Goal: Find specific page/section: Find specific page/section

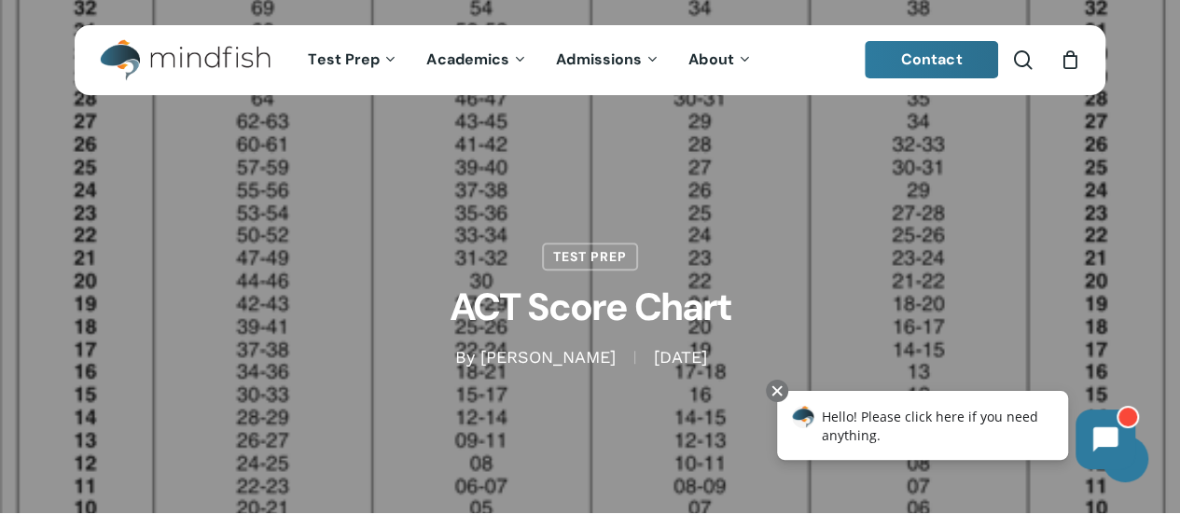
click at [1016, 270] on h1 "ACT Score Chart" at bounding box center [590, 308] width 933 height 76
click at [845, 170] on div "Test Prep ACT Score Chart By Bill Huston November 10, 2010 January 11th, 2023 N…" at bounding box center [590, 257] width 1030 height 224
click at [159, 292] on h1 "ACT Score Chart" at bounding box center [590, 308] width 933 height 76
click at [981, 60] on link "Contact" at bounding box center [931, 59] width 134 height 37
click at [1030, 58] on span "Main Menu" at bounding box center [1022, 59] width 19 height 19
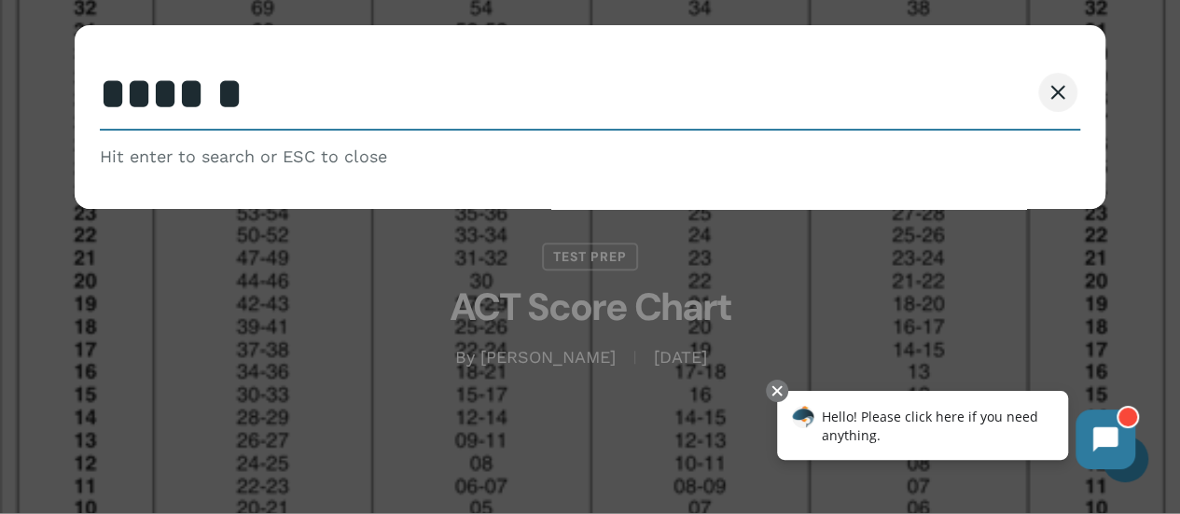
click at [1069, 89] on link "Close Search" at bounding box center [1057, 92] width 22 height 16
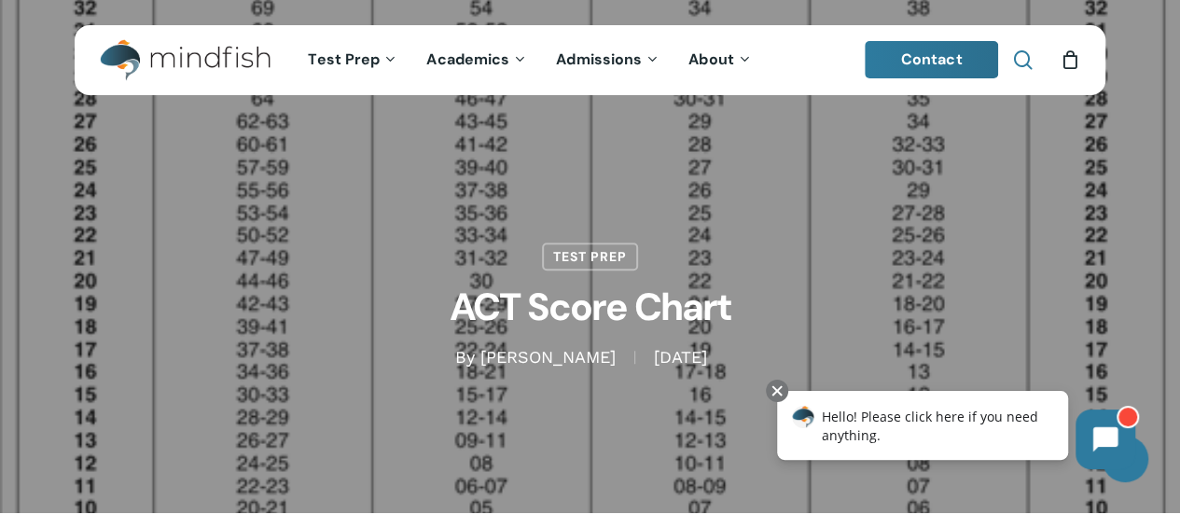
click at [1030, 62] on span "Main Menu" at bounding box center [1022, 59] width 19 height 19
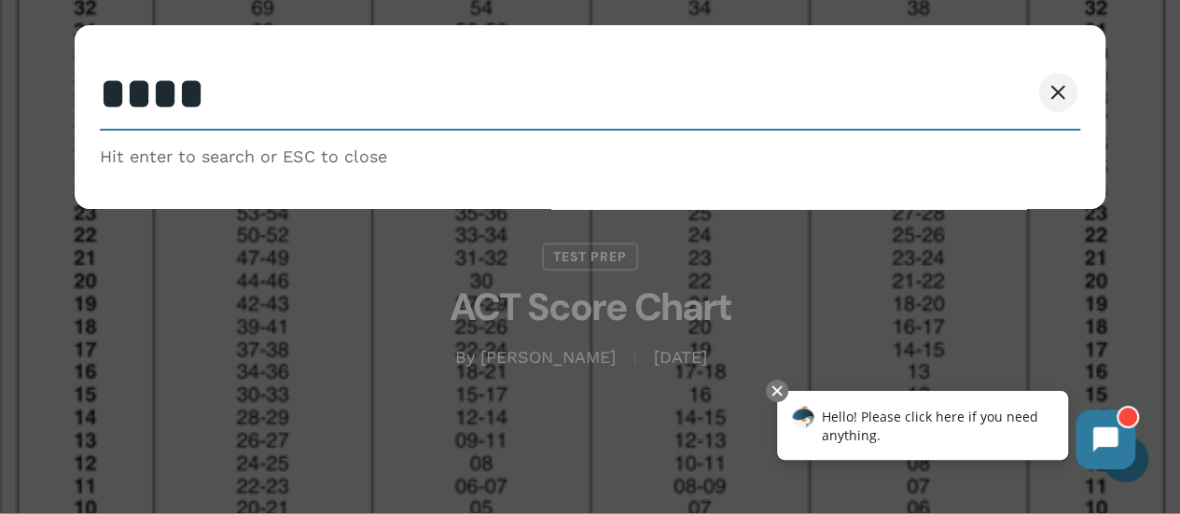
type input "****"
click at [1049, 299] on h1 "ACT Score Chart" at bounding box center [590, 308] width 933 height 76
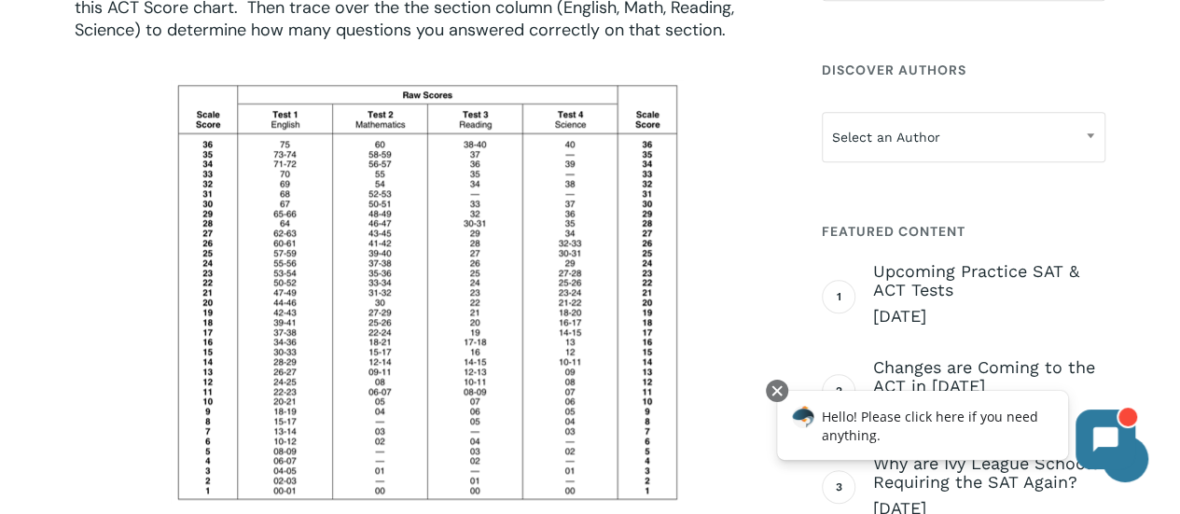
scroll to position [746, 0]
